Goal: Task Accomplishment & Management: Manage account settings

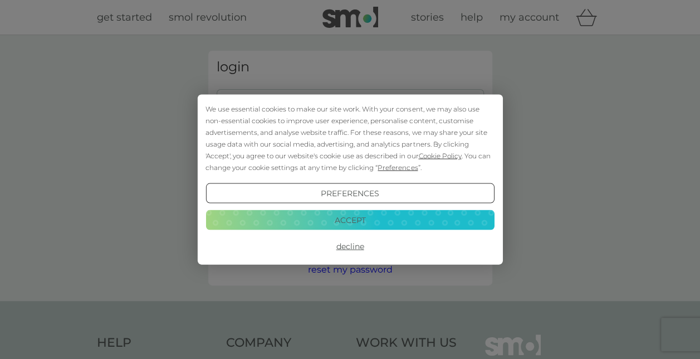
type input "[EMAIL_ADDRESS][DOMAIN_NAME]"
click at [359, 247] on button "Decline" at bounding box center [350, 246] width 289 height 20
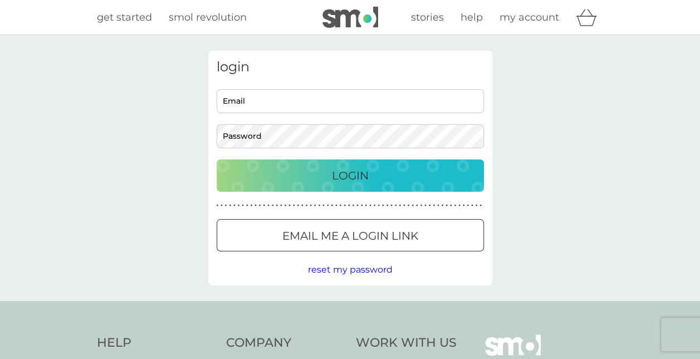
type input "[EMAIL_ADDRESS][DOMAIN_NAME]"
click at [349, 179] on p "Login" at bounding box center [350, 176] width 37 height 18
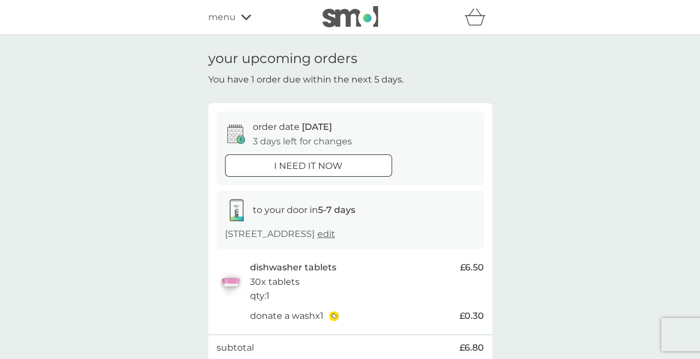
click at [236, 136] on icon at bounding box center [236, 134] width 18 height 20
click at [236, 130] on icon at bounding box center [236, 134] width 18 height 20
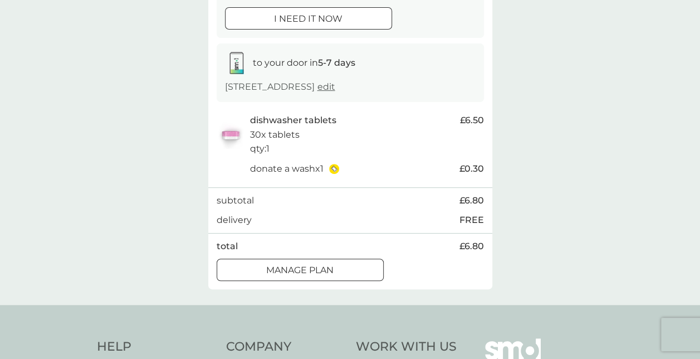
scroll to position [149, 0]
click at [350, 263] on div "Manage plan" at bounding box center [300, 268] width 166 height 14
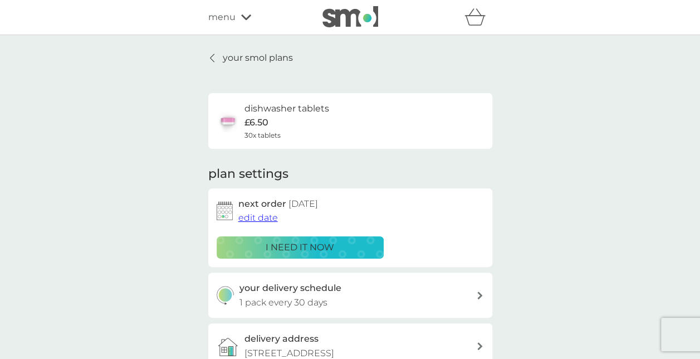
click at [480, 293] on icon at bounding box center [481, 295] width 6 height 8
select select "28"
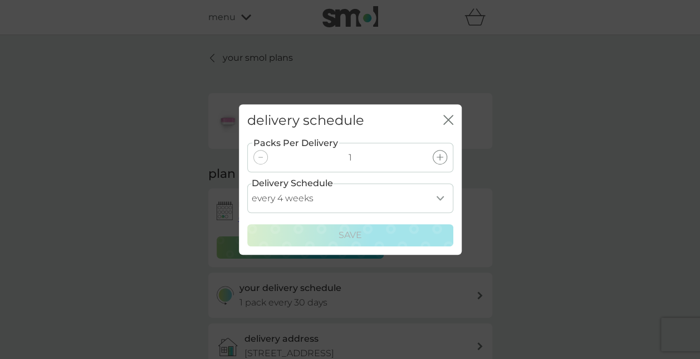
click at [449, 123] on icon "close" at bounding box center [449, 120] width 10 height 10
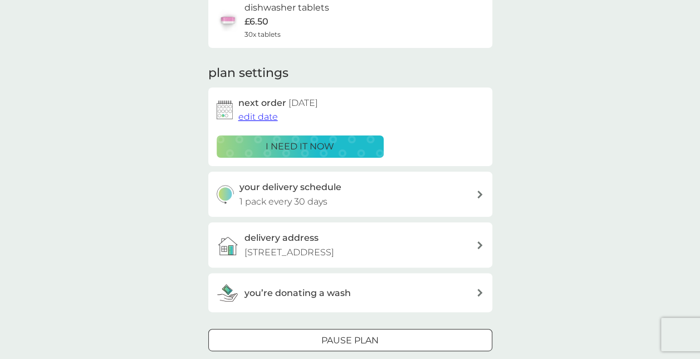
scroll to position [99, 0]
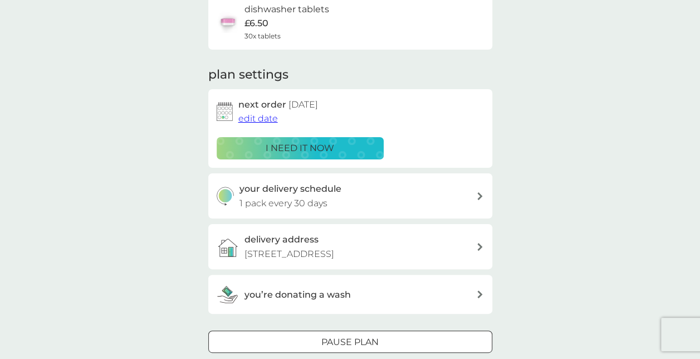
click at [255, 120] on span "edit date" at bounding box center [258, 118] width 40 height 11
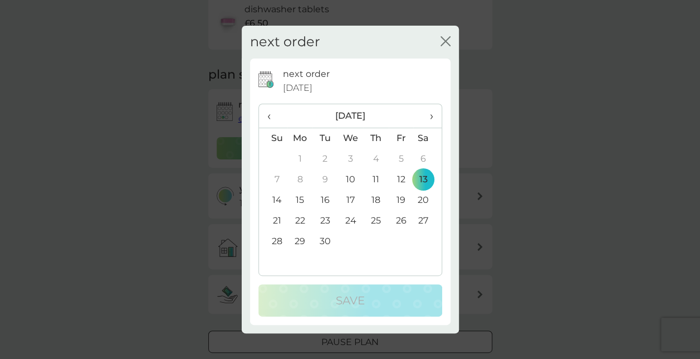
click at [429, 118] on span "›" at bounding box center [427, 115] width 11 height 23
click at [402, 157] on td "3" at bounding box center [400, 159] width 25 height 21
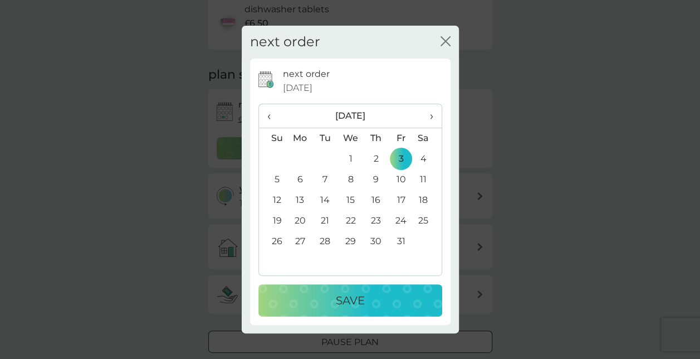
click at [402, 157] on td "3" at bounding box center [400, 159] width 25 height 21
click at [353, 296] on p "Save" at bounding box center [350, 300] width 29 height 18
